Goal: Book appointment/travel/reservation

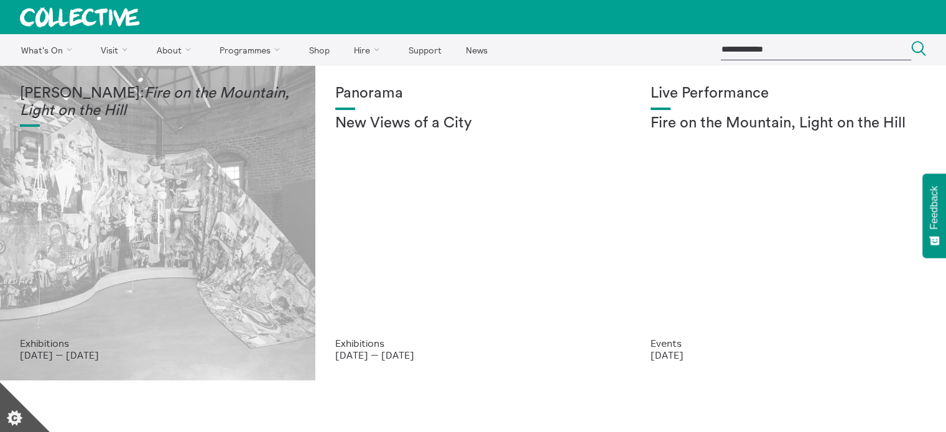
click at [86, 109] on em "Fire on the Mountain, Light on the Hill" at bounding box center [154, 102] width 269 height 32
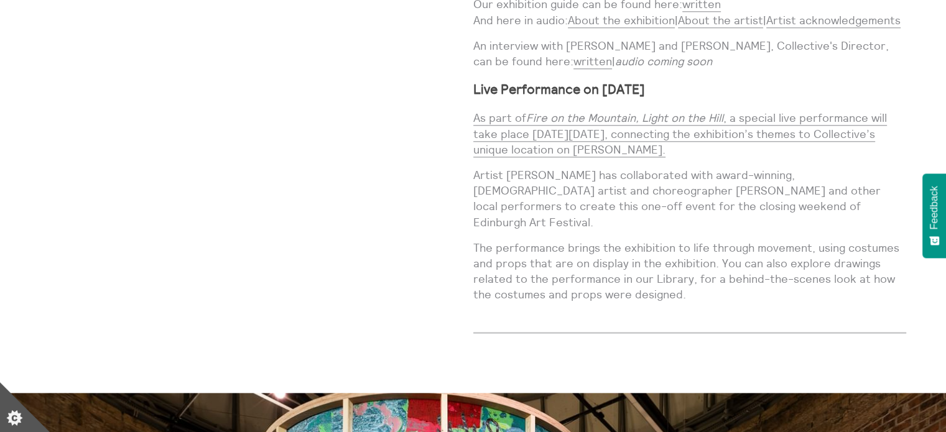
scroll to position [1438, 0]
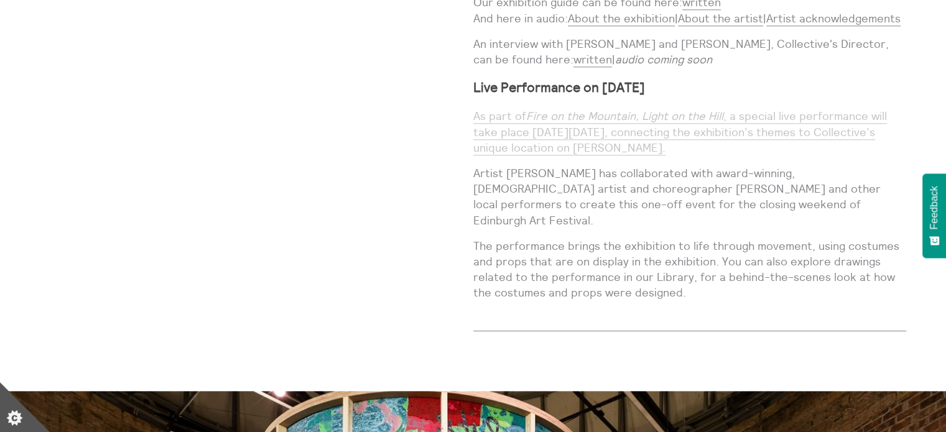
click at [555, 136] on link "As part of Fire on the Mountain, Light on the Hill , a special live performance…" at bounding box center [680, 132] width 414 height 46
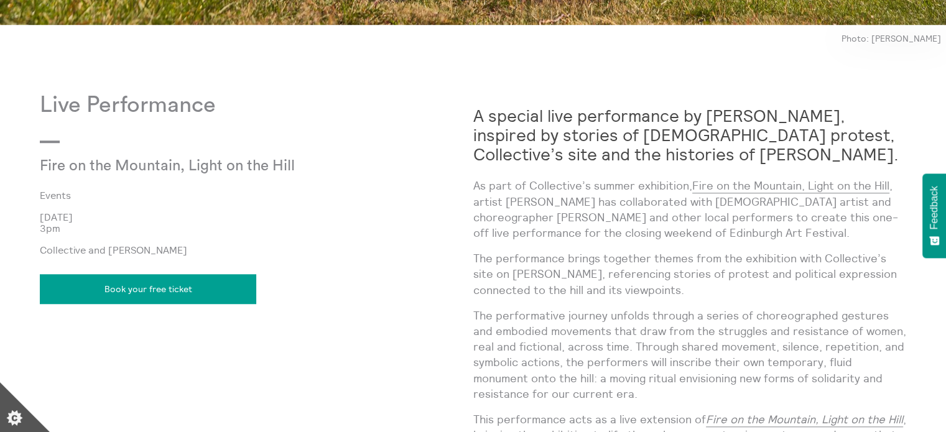
scroll to position [988, 0]
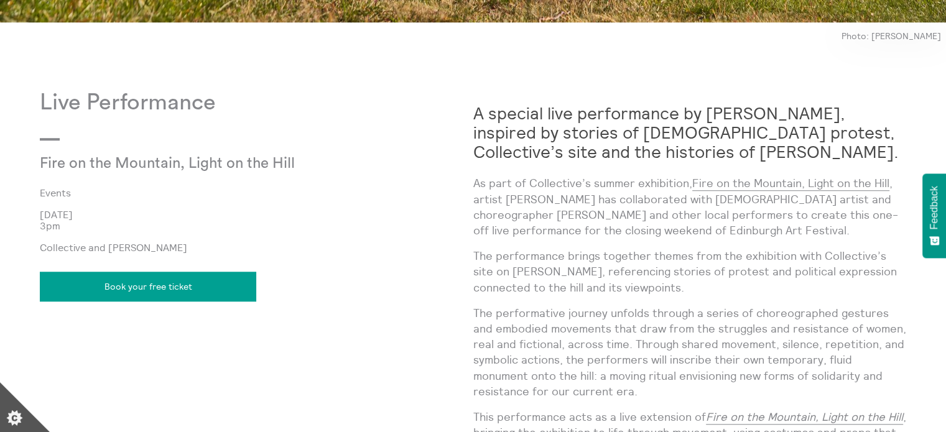
click at [97, 283] on link "Book your free ticket" at bounding box center [148, 287] width 216 height 30
